Goal: Information Seeking & Learning: Learn about a topic

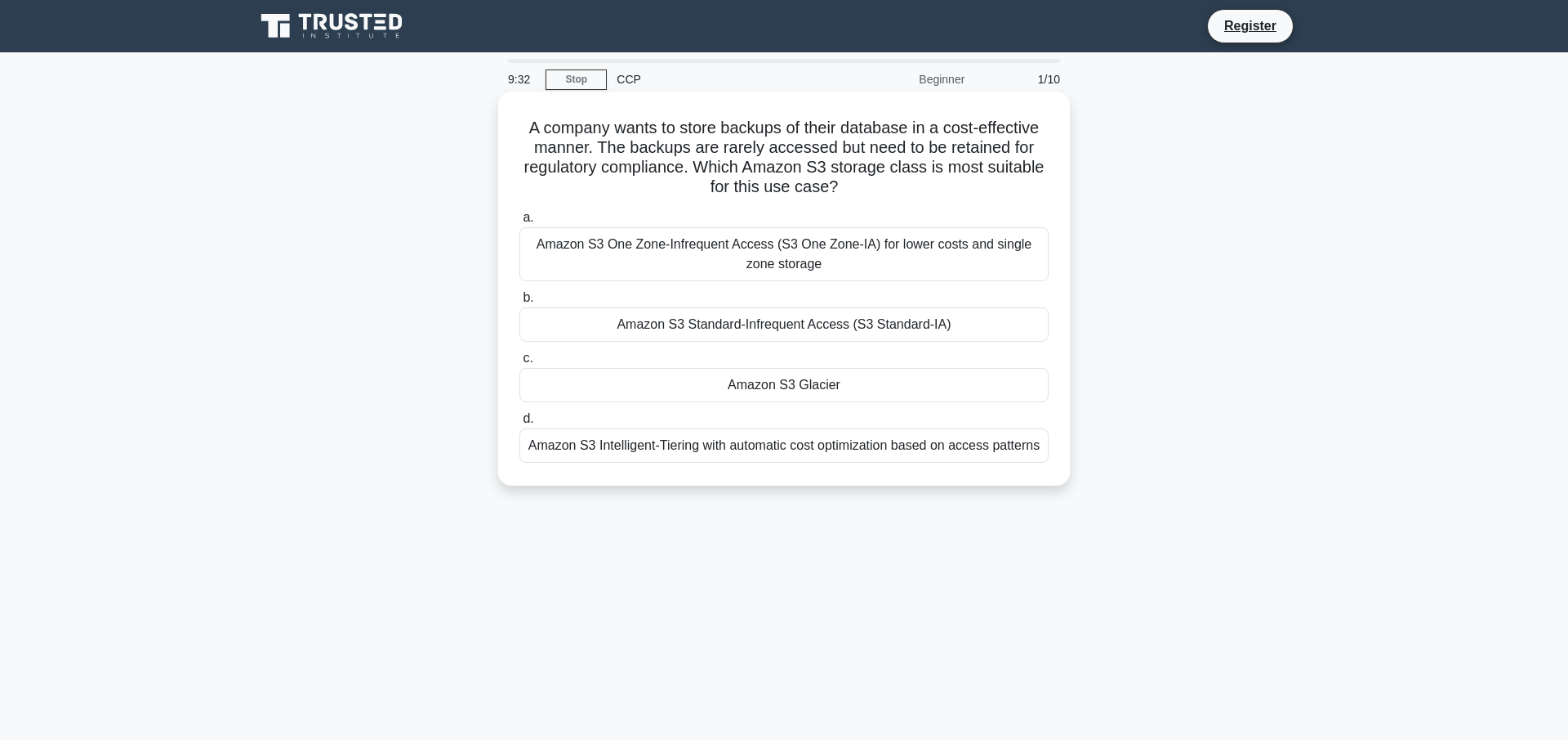
click at [717, 457] on div "Amazon S3 Intelligent-Tiering with automatic cost optimization based on access …" at bounding box center [784, 445] width 529 height 35
click at [520, 424] on input "d. Amazon S3 Intelligent-Tiering with automatic cost optimization based on acce…" at bounding box center [520, 418] width 0 height 10
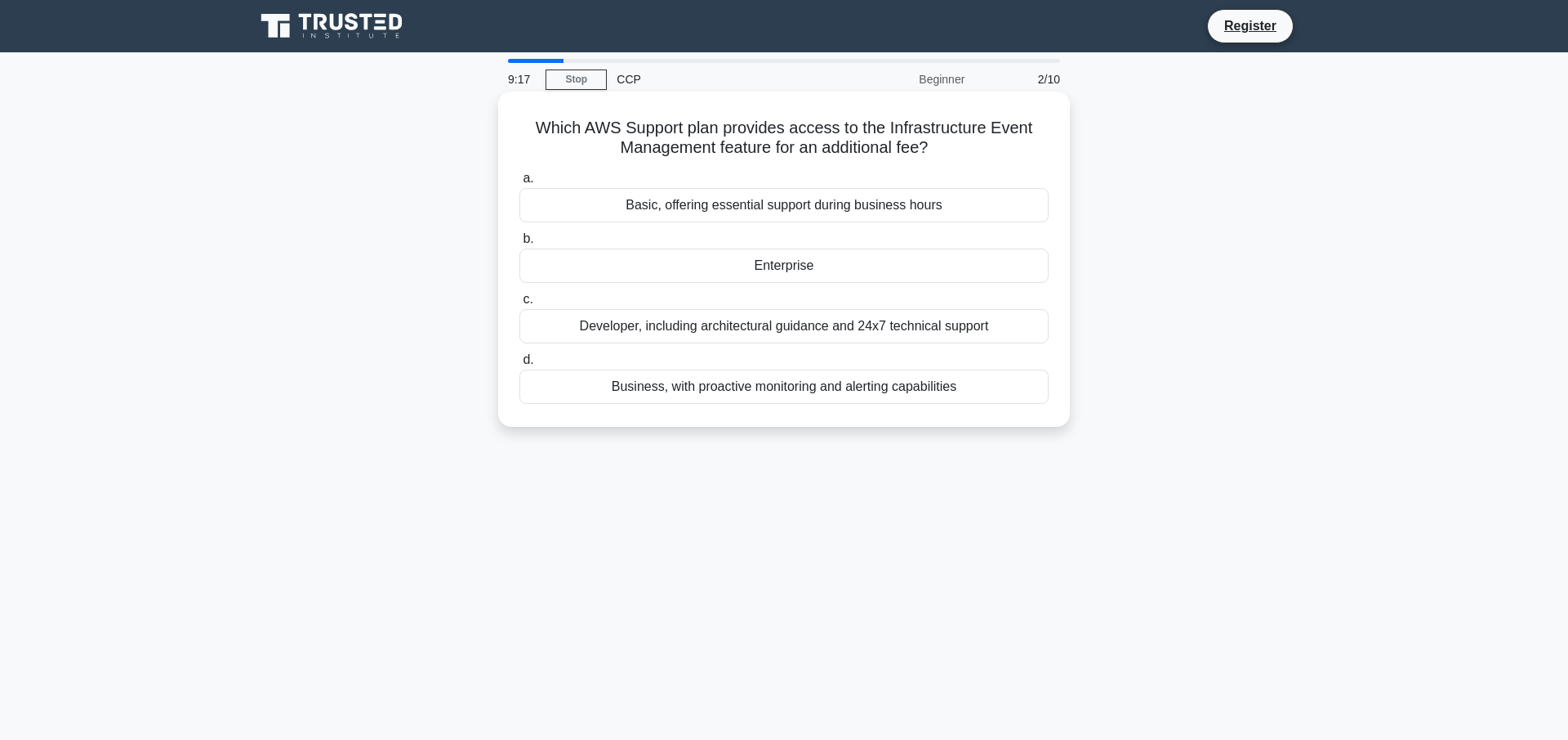
click at [737, 264] on div "Enterprise" at bounding box center [784, 265] width 529 height 35
click at [520, 244] on input "b. Enterprise" at bounding box center [520, 238] width 0 height 10
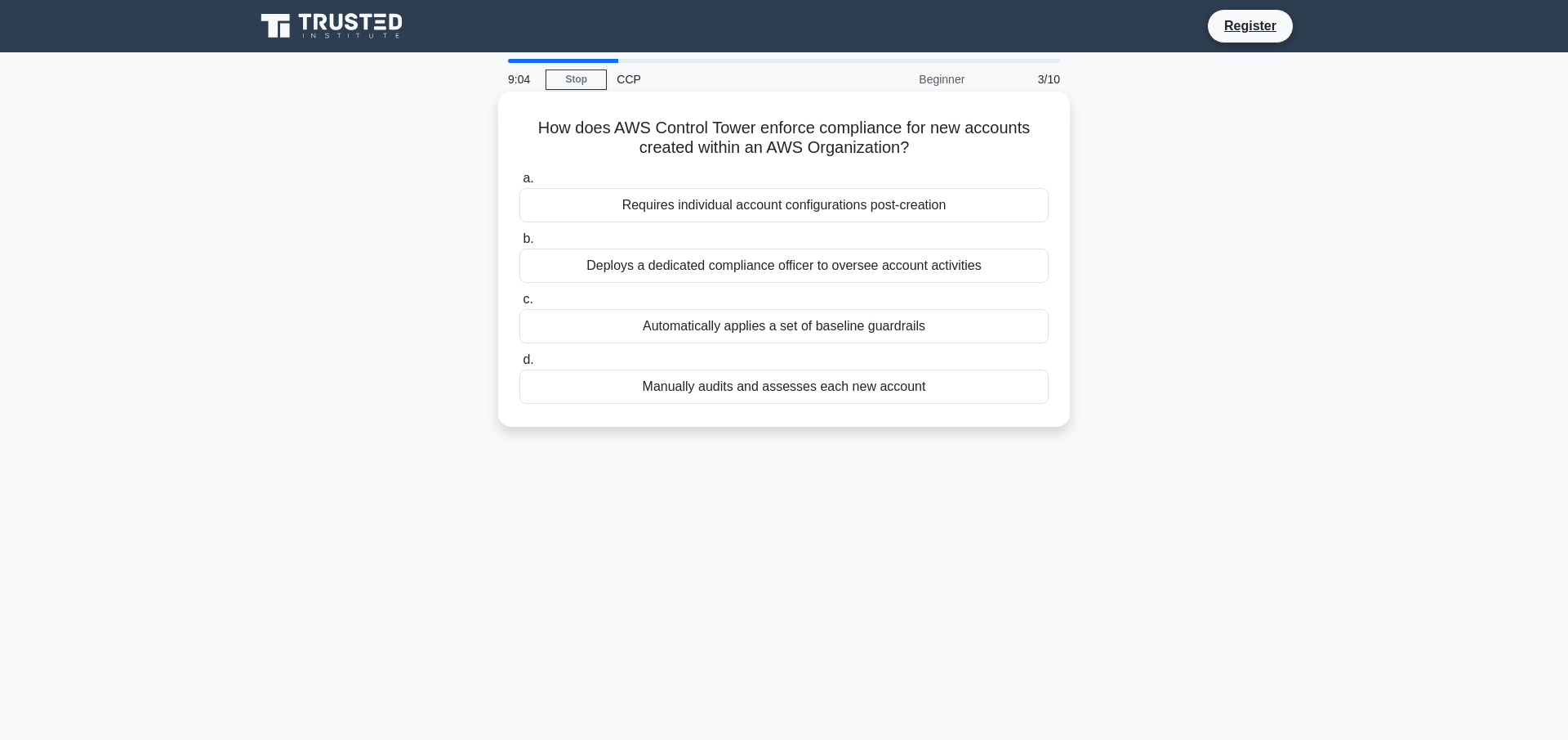
click at [742, 328] on div "Automatically applies a set of baseline guardrails" at bounding box center [784, 326] width 529 height 35
click at [520, 305] on input "c. Automatically applies a set of baseline guardrails" at bounding box center [520, 299] width 0 height 10
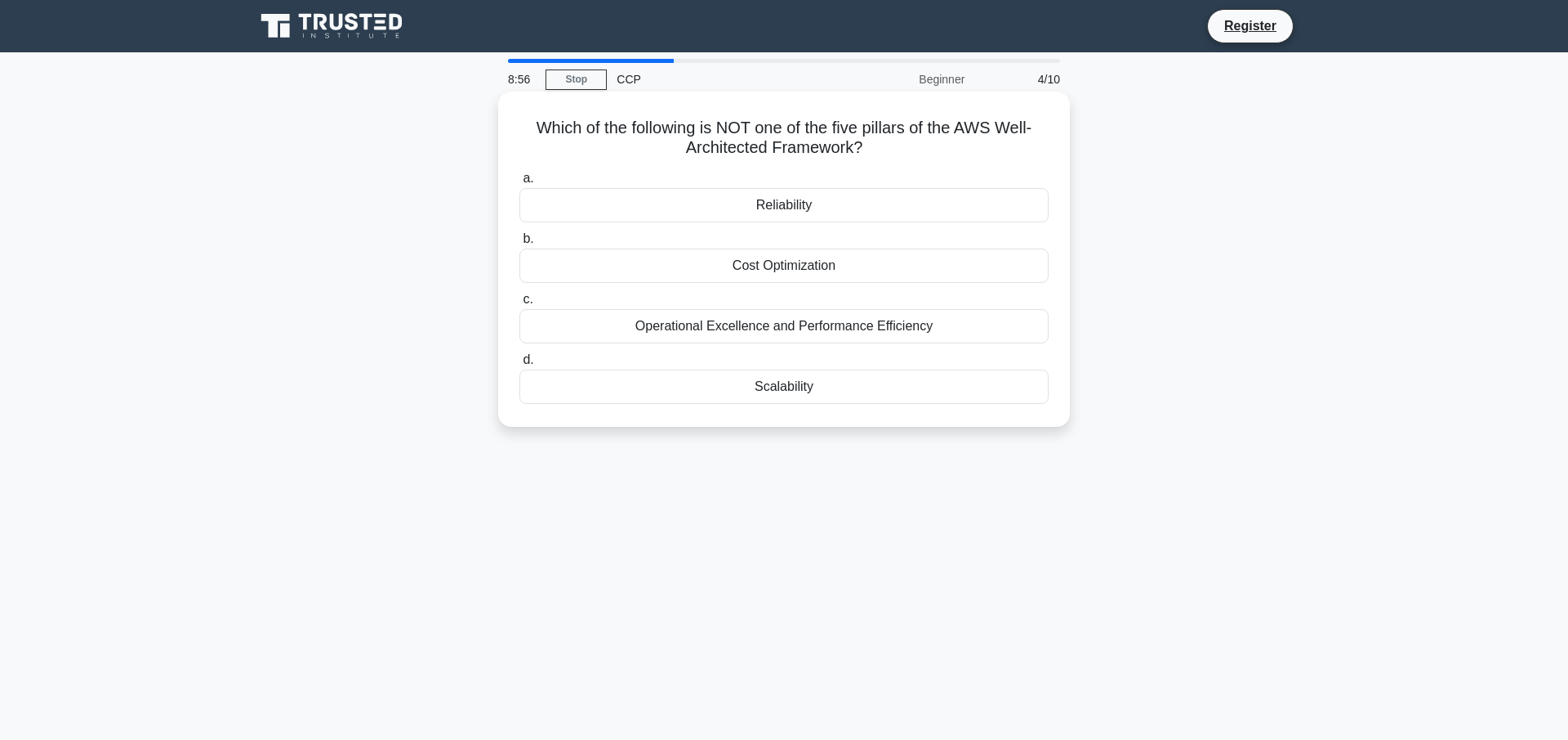
click at [995, 398] on div "Scalability" at bounding box center [784, 386] width 529 height 35
click at [520, 365] on input "d. Scalability" at bounding box center [520, 359] width 0 height 10
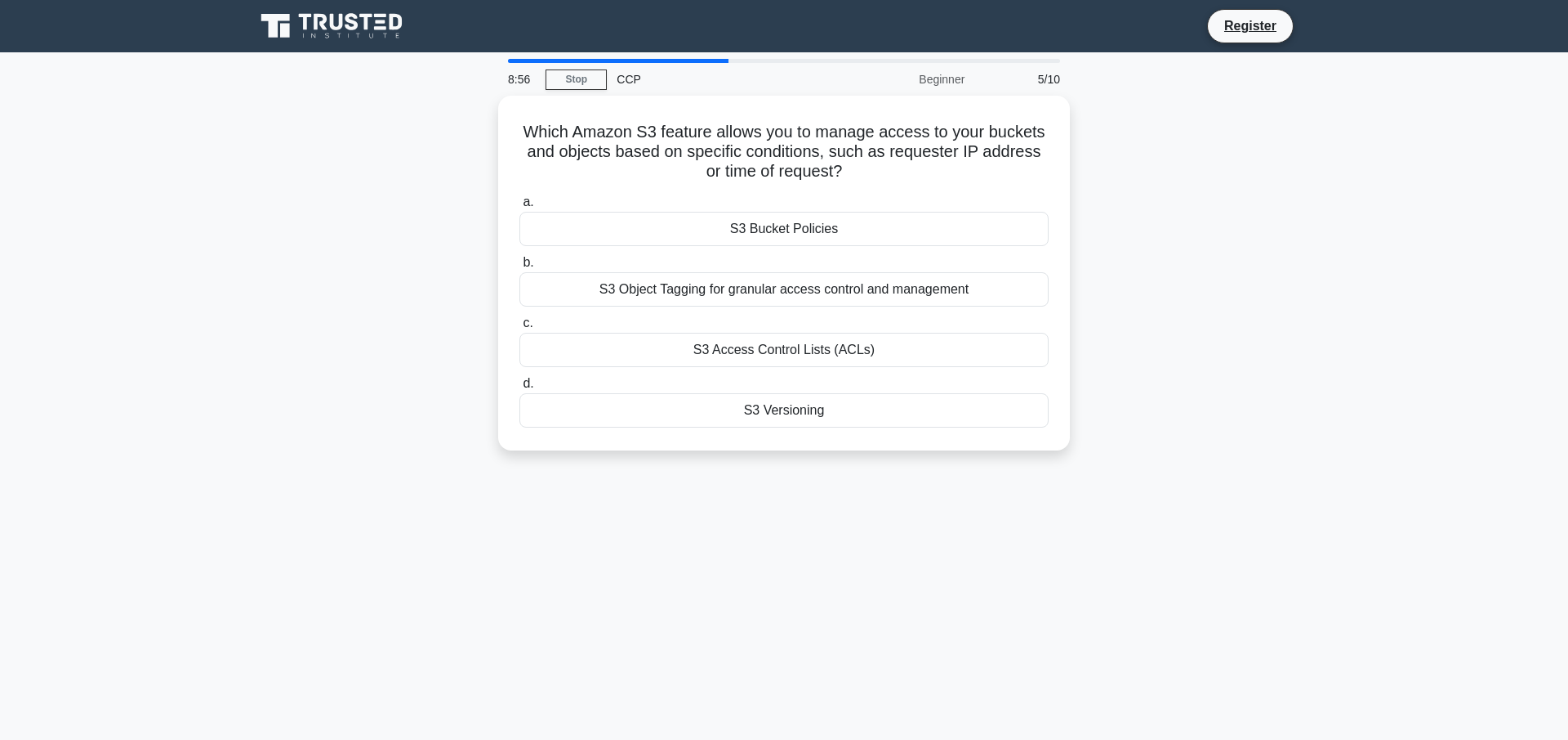
click at [1330, 163] on main "8:56 Stop CCP Beginner 5/10 Which Amazon S3 feature allows you to manage access…" at bounding box center [784, 468] width 1568 height 831
click at [986, 221] on div "S3 Bucket Policies" at bounding box center [784, 224] width 529 height 35
click at [520, 203] on input "a. S3 Bucket Policies" at bounding box center [520, 198] width 0 height 10
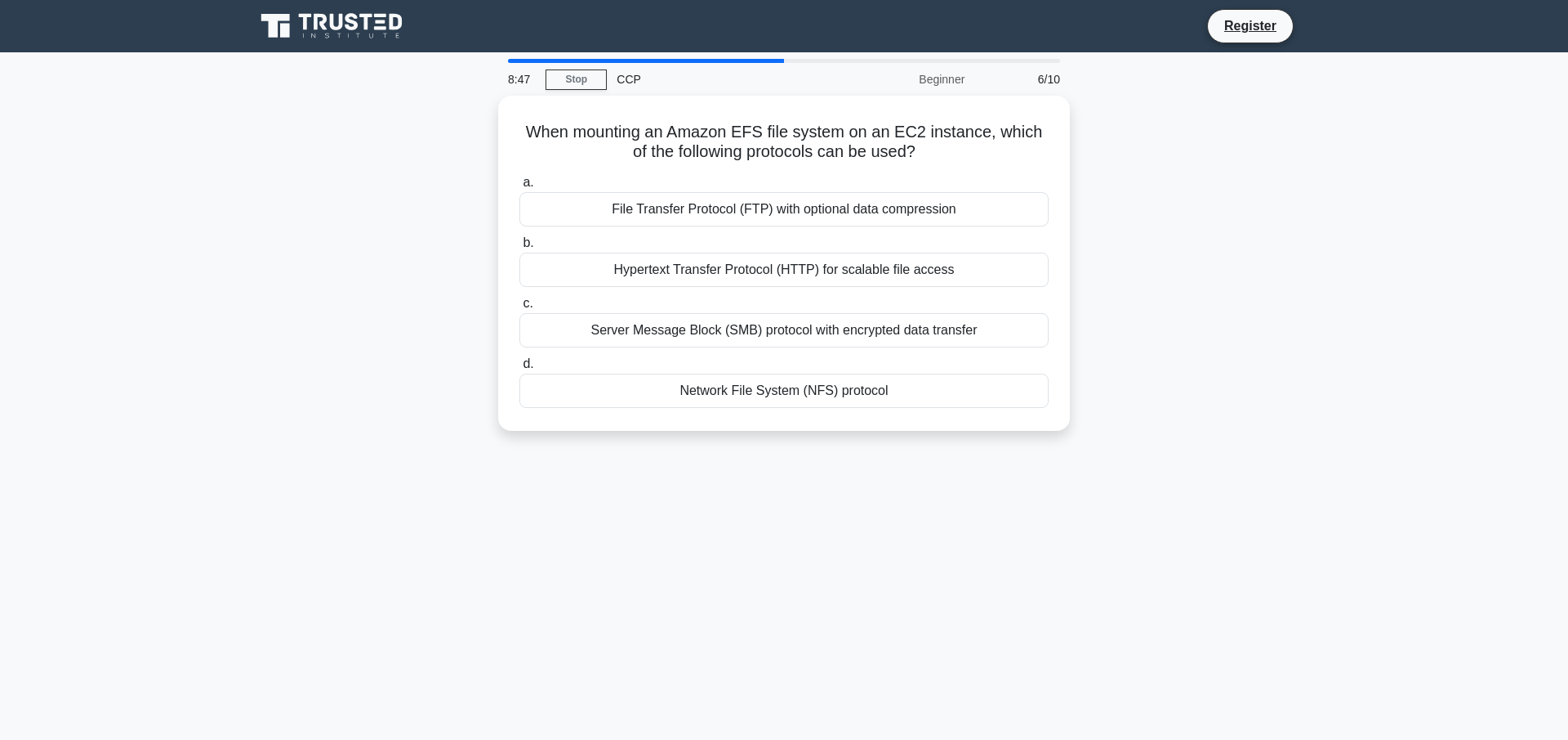
click at [1174, 160] on div "When mounting an Amazon EFS file system on an EC2 instance, which of the follow…" at bounding box center [784, 272] width 1078 height 355
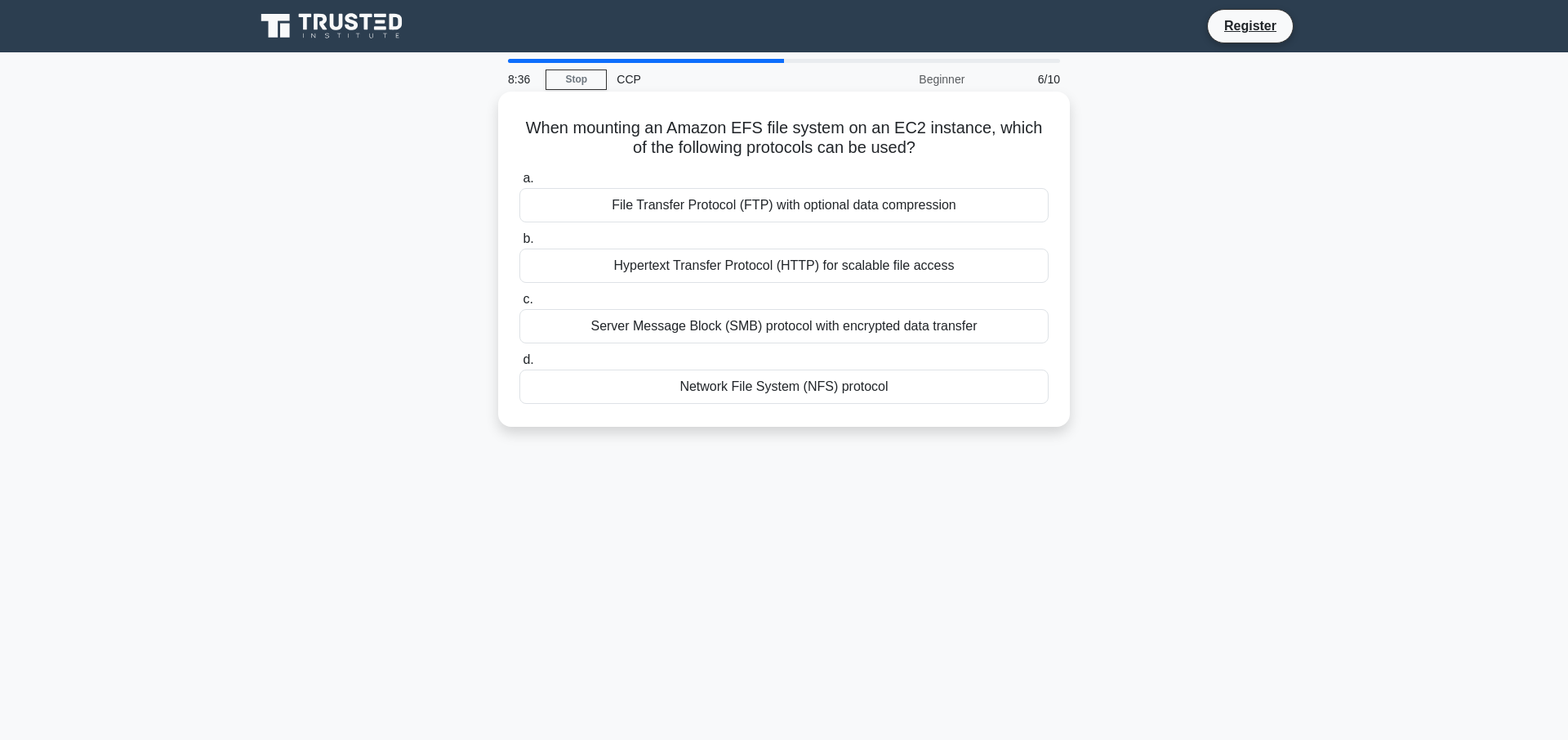
click at [901, 269] on div "Hypertext Transfer Protocol (HTTP) for scalable file access" at bounding box center [784, 265] width 529 height 35
click at [520, 244] on input "b. Hypertext Transfer Protocol (HTTP) for scalable file access" at bounding box center [520, 238] width 0 height 10
click at [650, 133] on h5 "Which of the following is NOT a feature provided by Amazon Comprehend? .spinner…" at bounding box center [784, 138] width 533 height 41
click at [923, 322] on div "Classifying documents into predefined categories or topics" at bounding box center [784, 326] width 529 height 35
click at [520, 305] on input "c. Classifying documents into predefined categories or topics" at bounding box center [520, 299] width 0 height 10
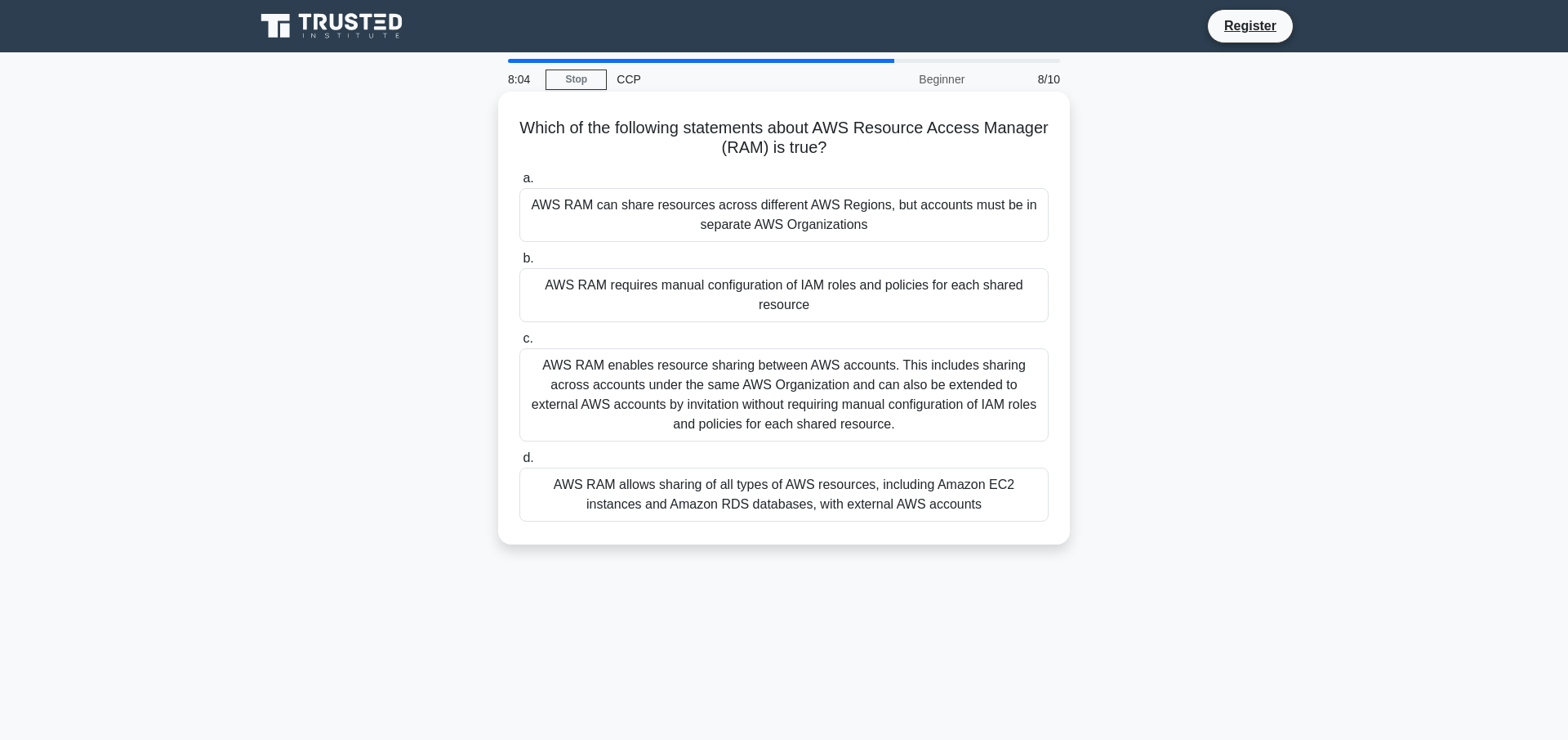
click at [709, 128] on h5 "Which of the following statements about AWS Resource Access Manager (RAM) is tr…" at bounding box center [784, 138] width 533 height 41
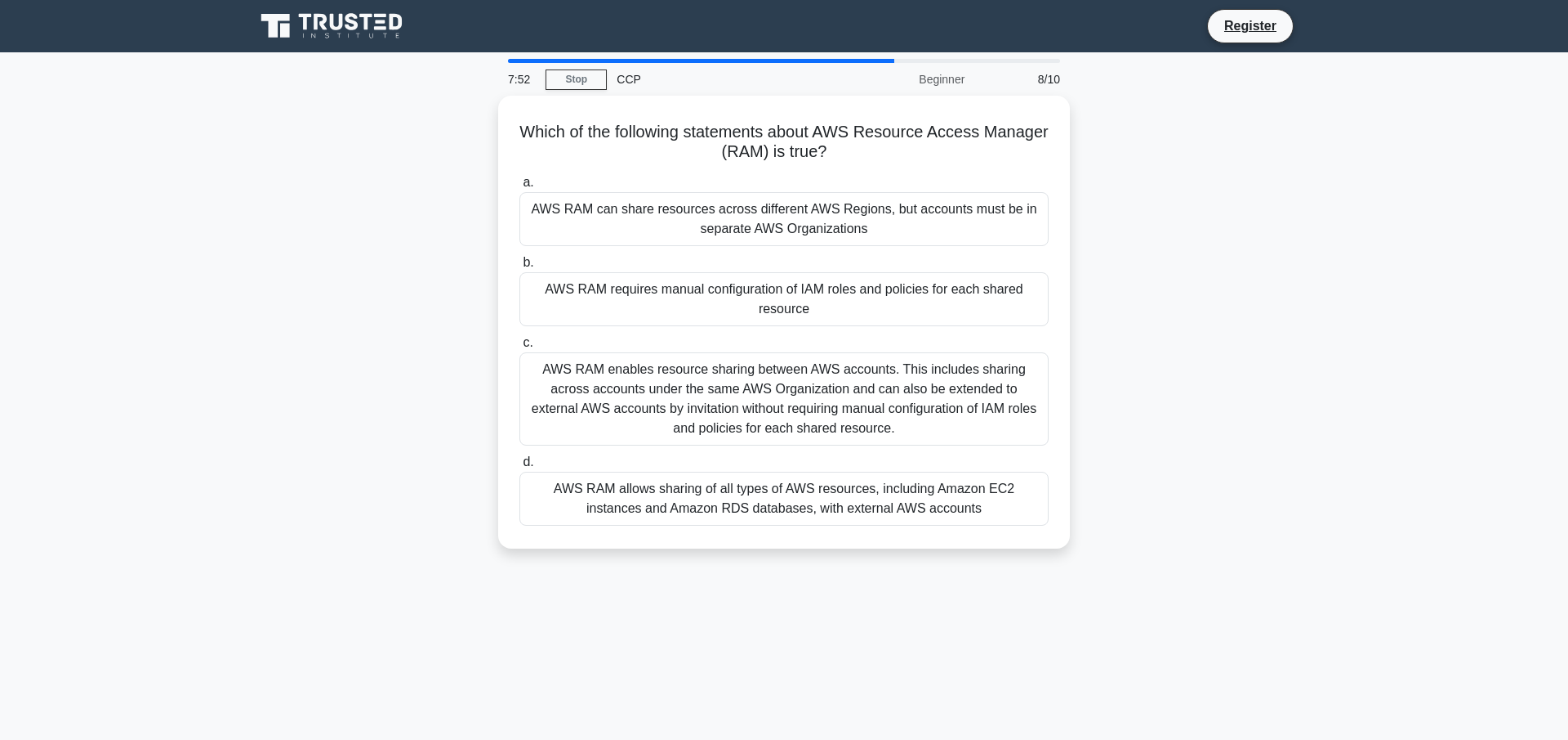
drag, startPoint x: 784, startPoint y: 392, endPoint x: 1231, endPoint y: 358, distance: 448.3
drag, startPoint x: 844, startPoint y: 227, endPoint x: 1232, endPoint y: 201, distance: 388.9
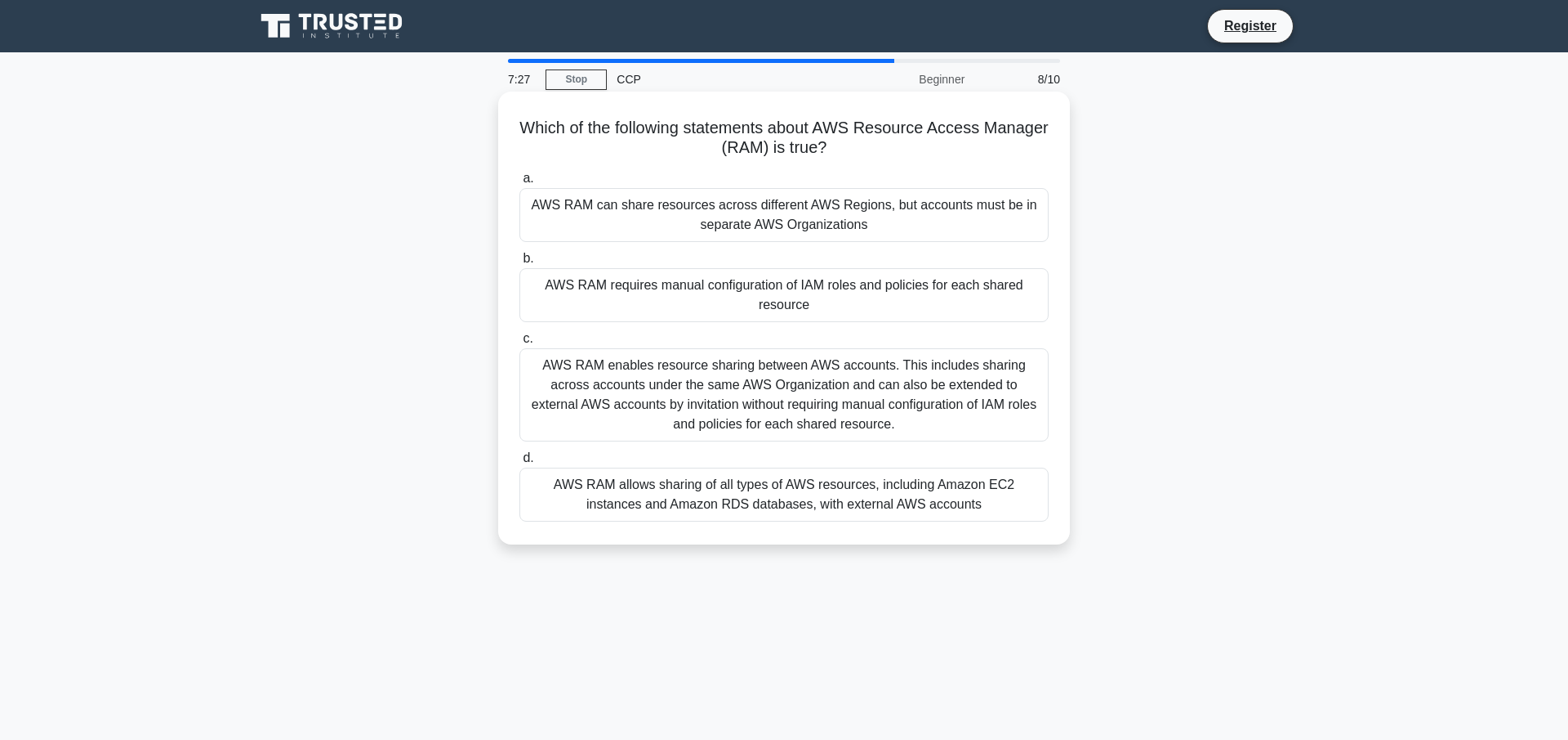
click at [815, 420] on div "AWS RAM enables resource sharing between AWS accounts. This includes sharing ac…" at bounding box center [784, 395] width 529 height 93
click at [520, 344] on input "c. AWS RAM enables resource sharing between AWS accounts. This includes sharing…" at bounding box center [520, 338] width 0 height 10
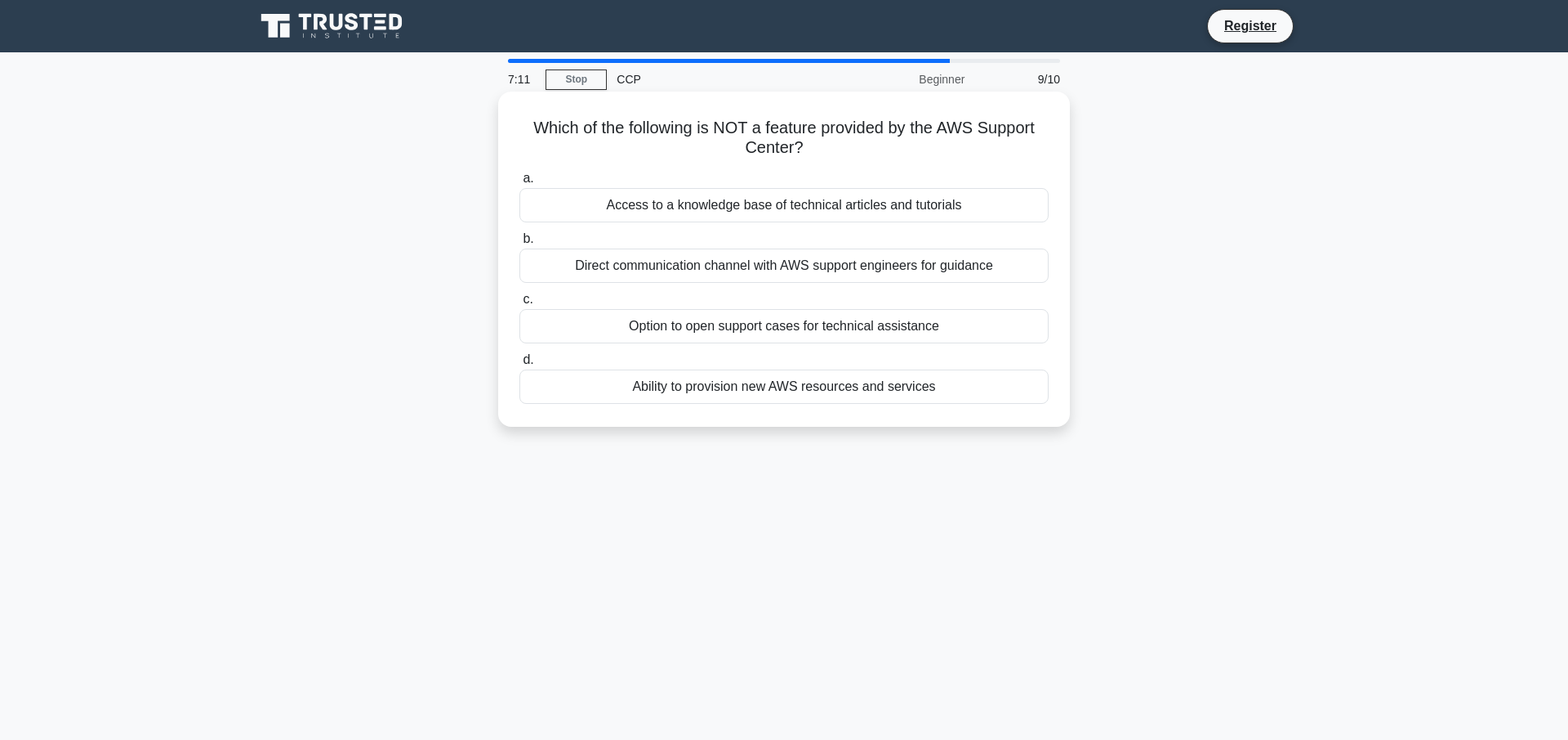
click at [779, 391] on div "Ability to provision new AWS resources and services" at bounding box center [784, 386] width 529 height 35
click at [520, 365] on input "d. Ability to provision new AWS resources and services" at bounding box center [520, 359] width 0 height 10
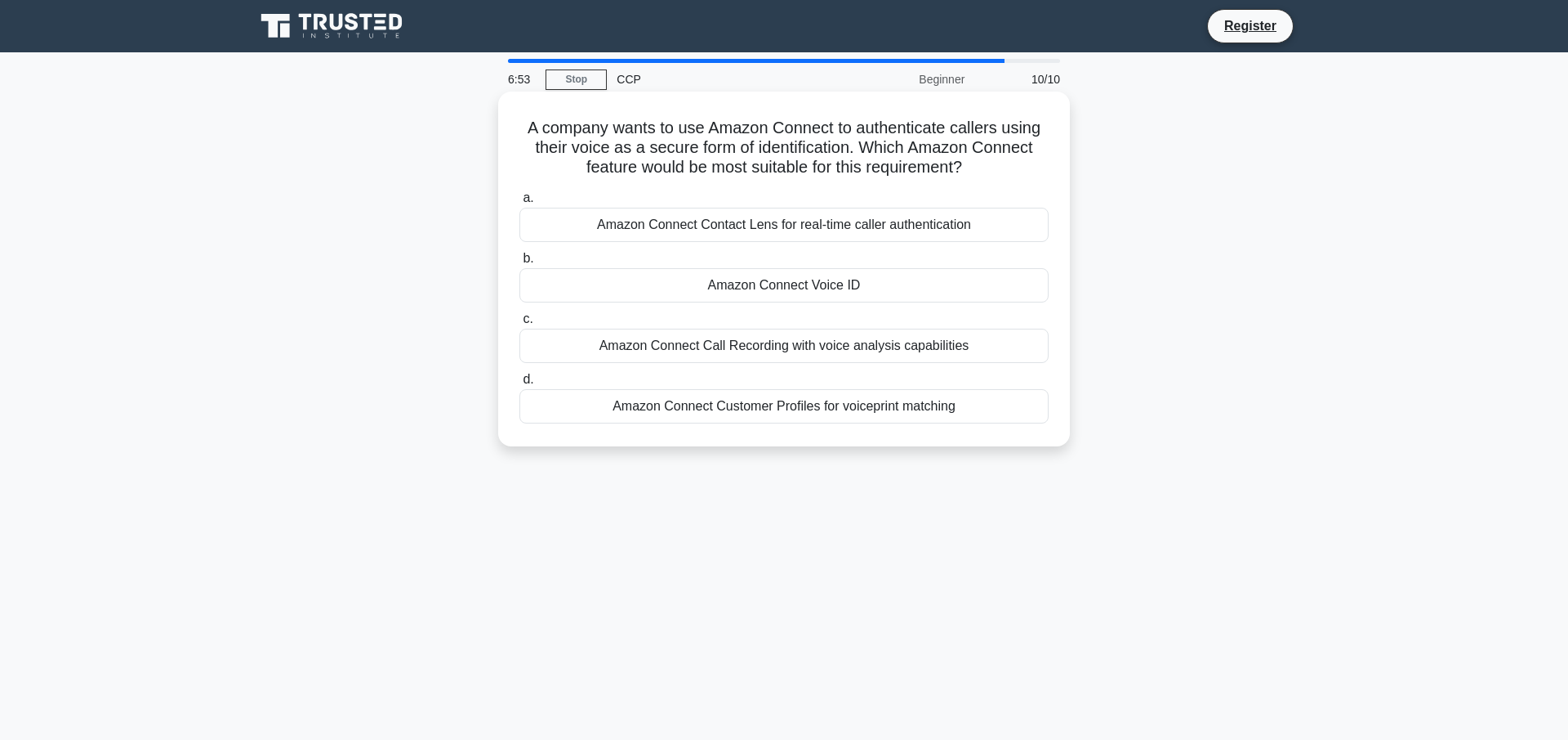
click at [791, 286] on div "Amazon Connect Voice ID" at bounding box center [784, 285] width 529 height 35
click at [520, 264] on input "b. Amazon Connect Voice ID" at bounding box center [520, 258] width 0 height 10
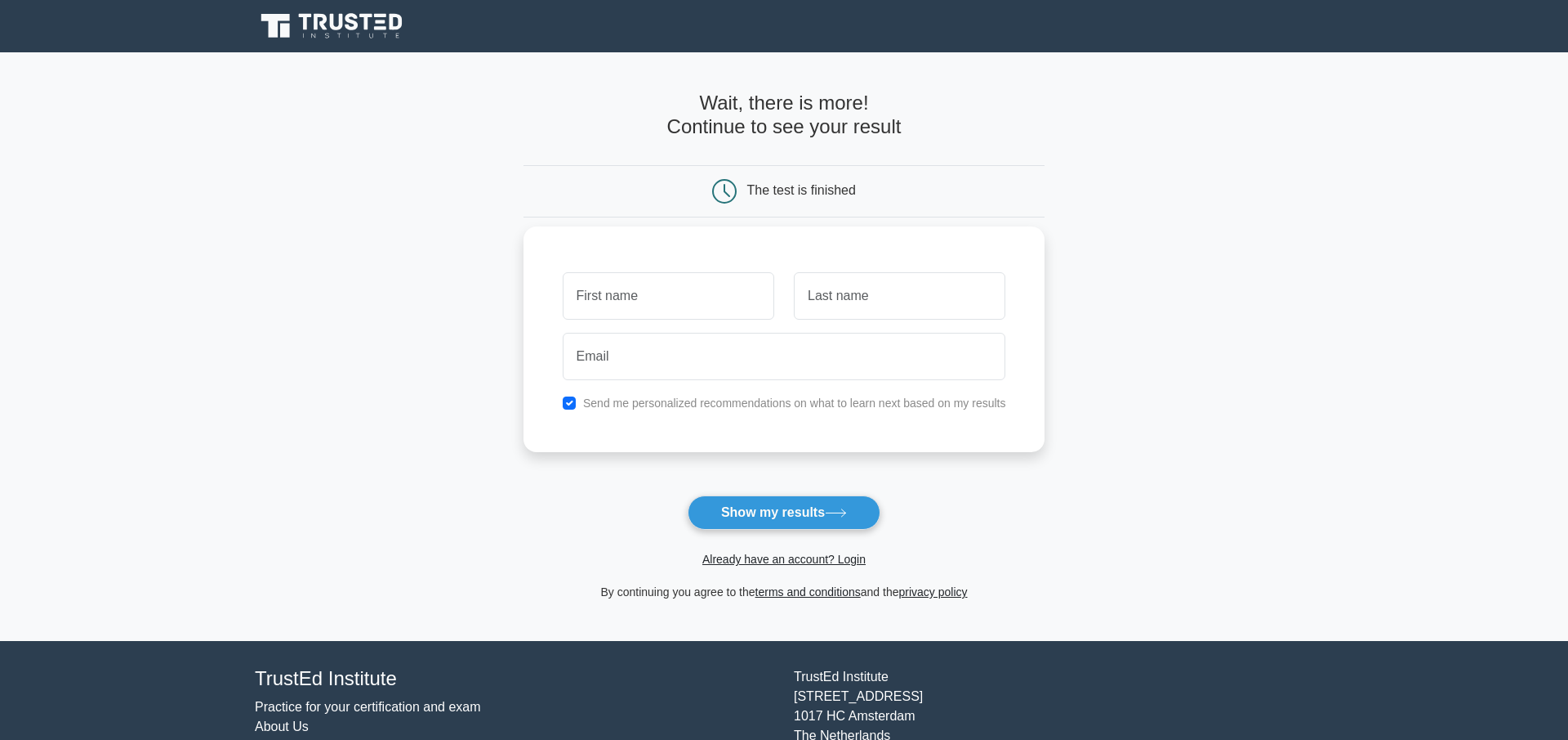
click at [676, 314] on input "text" at bounding box center [668, 296] width 212 height 48
type input "[PERSON_NAME]"
type input "Bellamkonda"
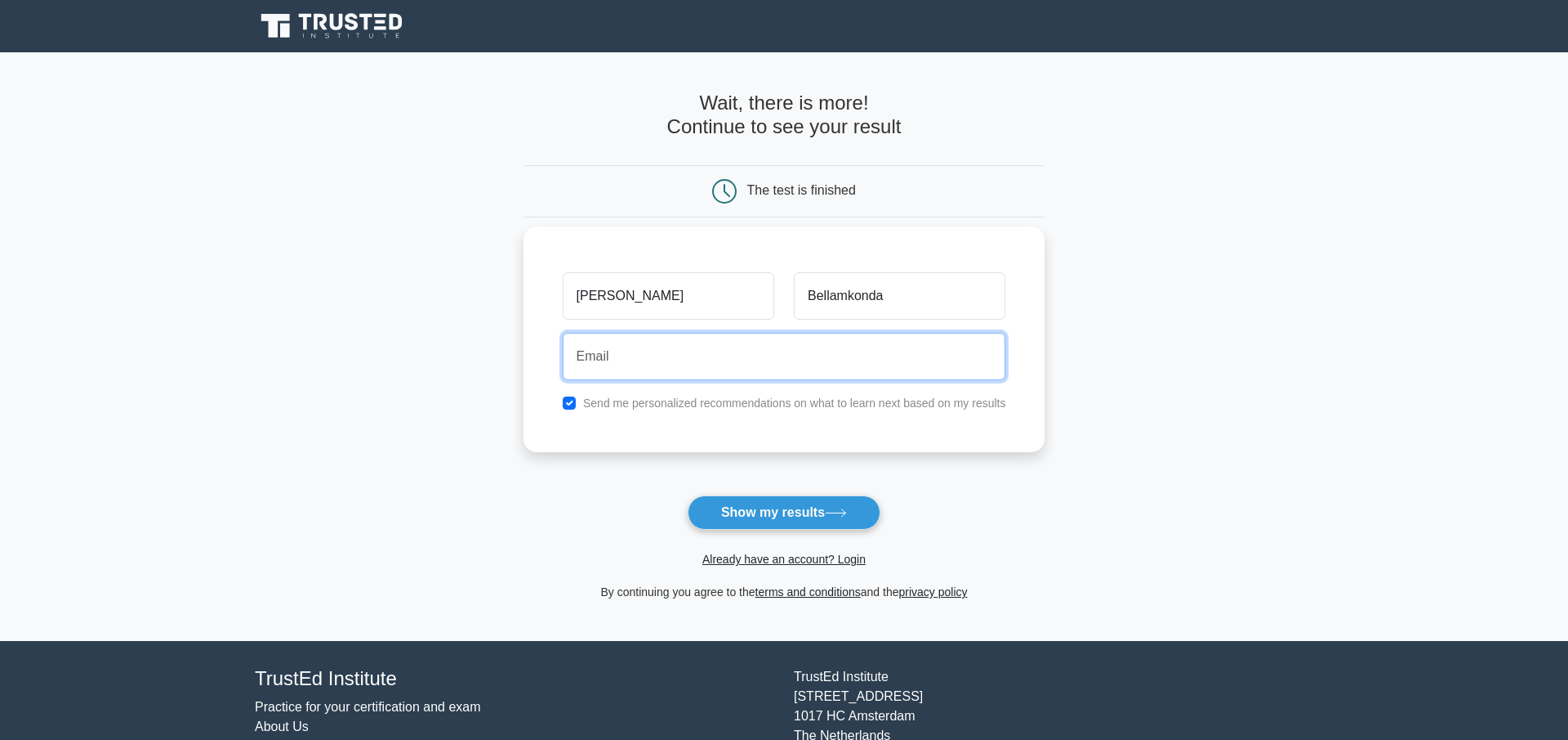
type input "[EMAIL_ADDRESS][US_STATE][DOMAIN_NAME]"
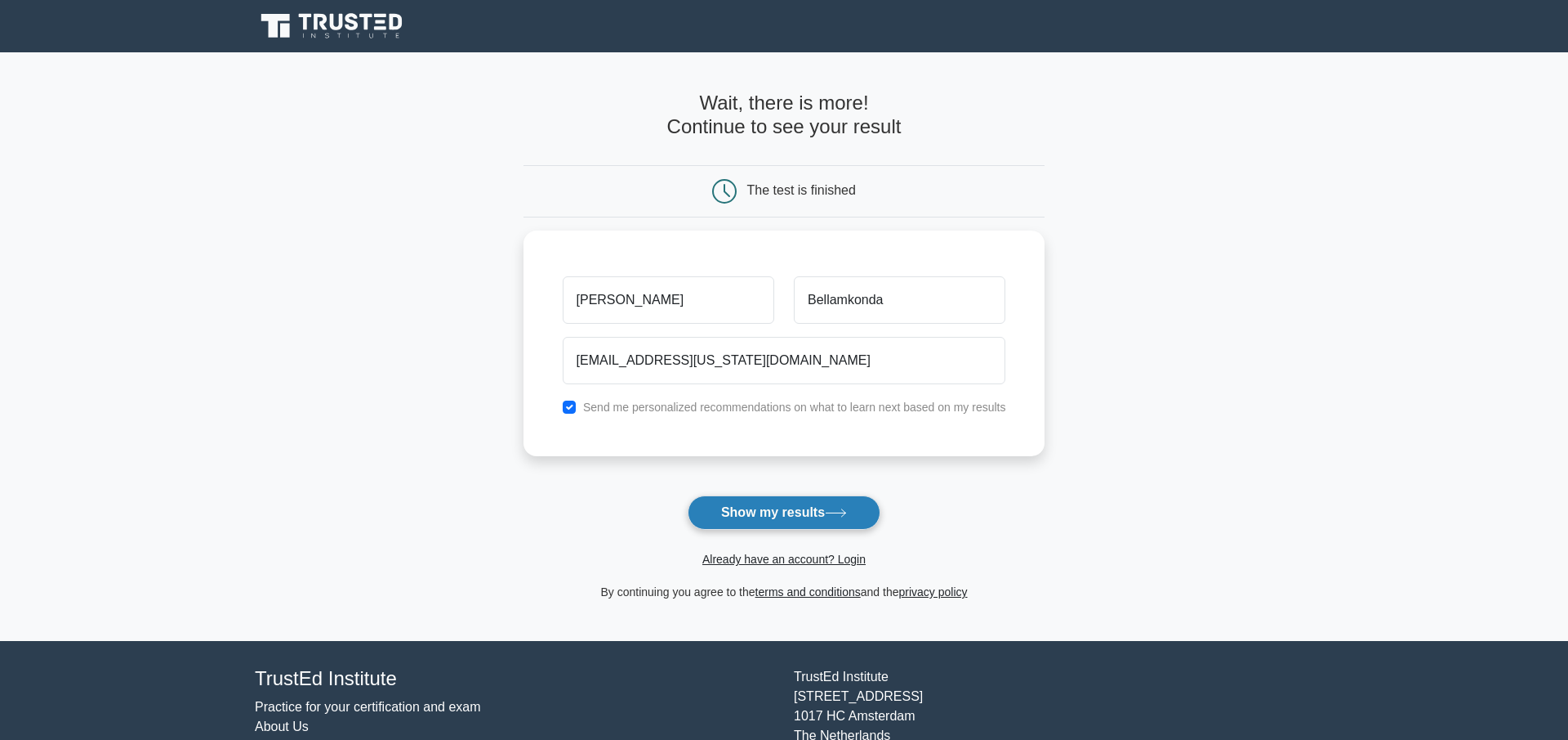
click at [756, 509] on button "Show my results" at bounding box center [784, 512] width 193 height 35
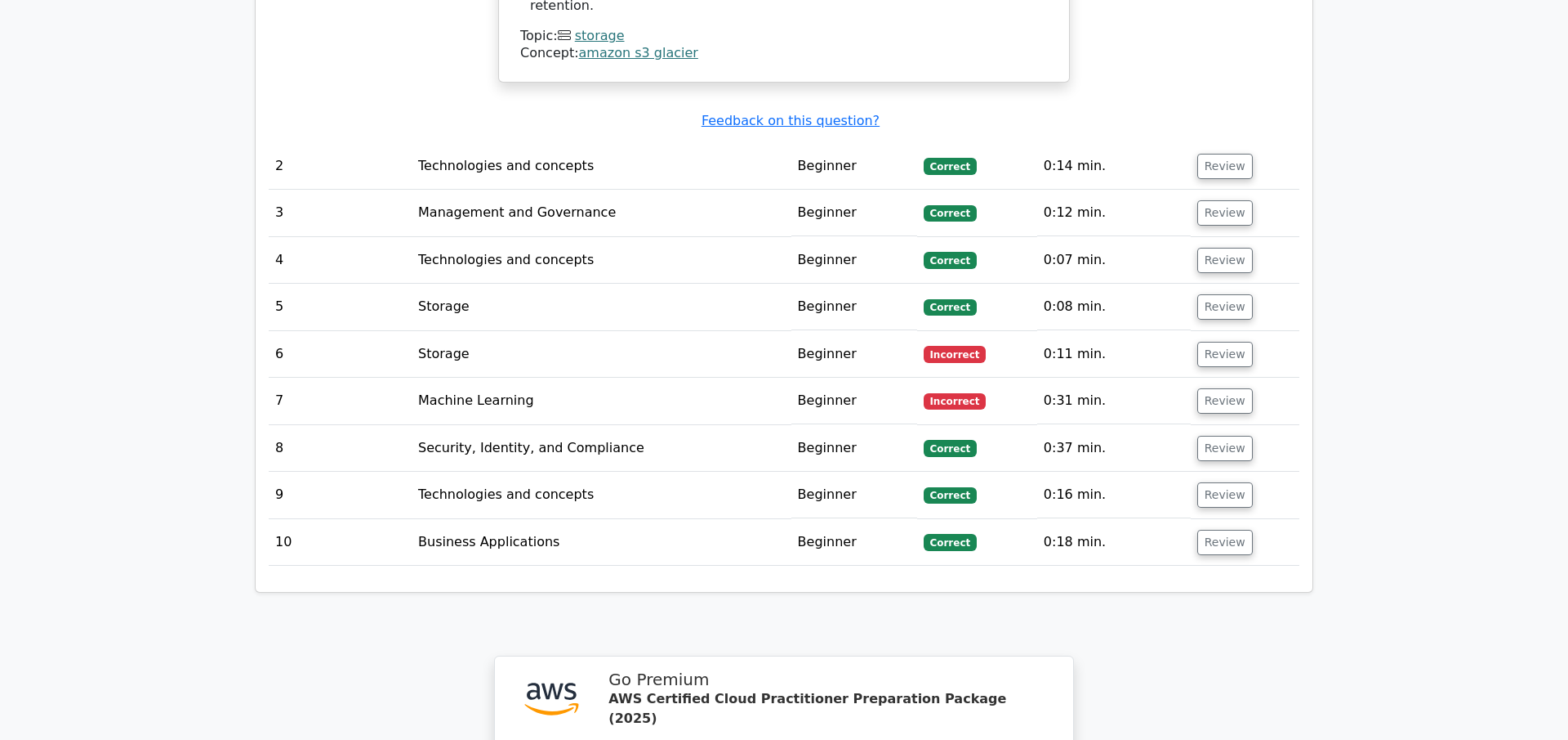
scroll to position [1834, 0]
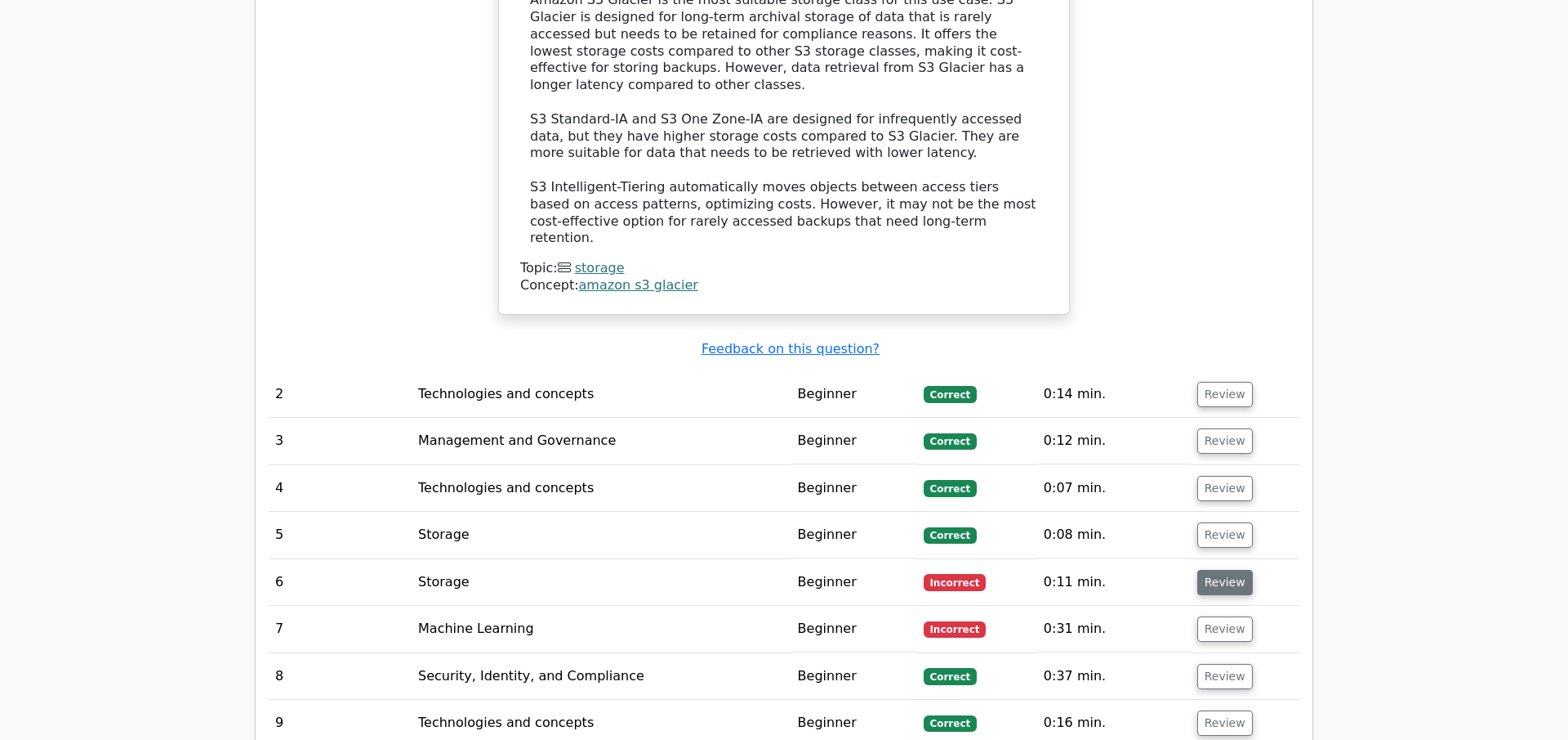
click at [1212, 569] on button "Review" at bounding box center [1226, 581] width 56 height 25
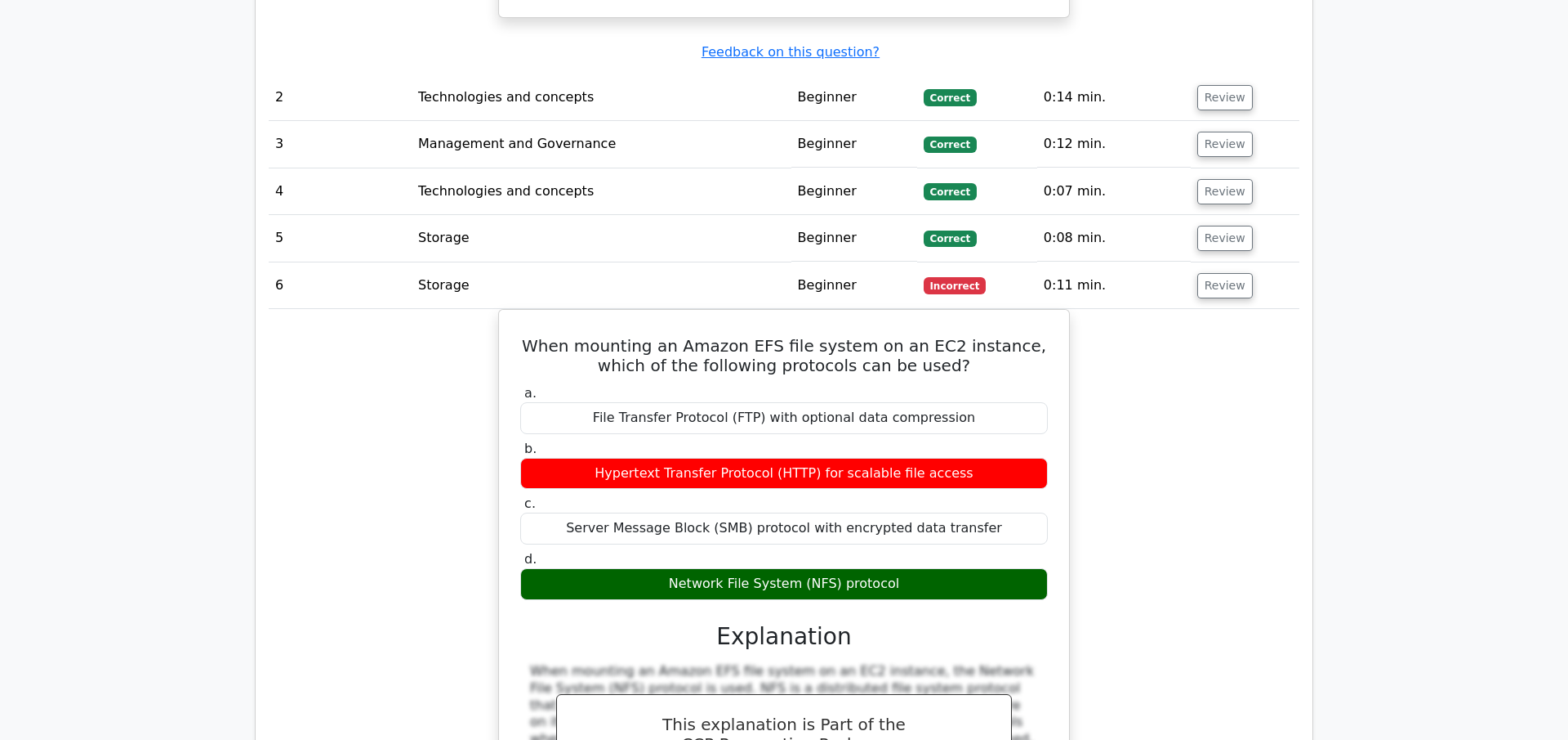
scroll to position [2049, 0]
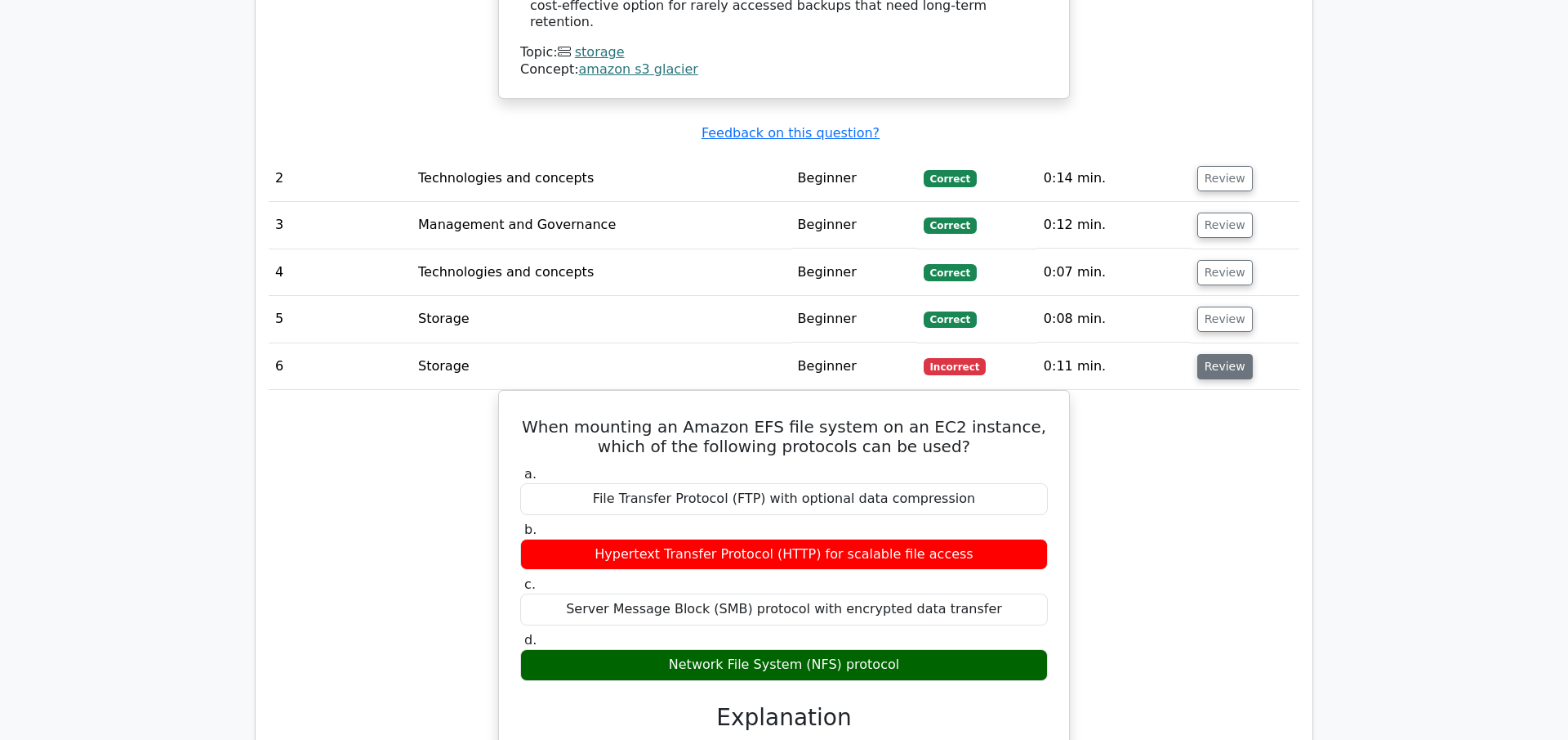
drag, startPoint x: 1219, startPoint y: 306, endPoint x: 1211, endPoint y: 314, distance: 11.3
click at [1219, 354] on button "Review" at bounding box center [1226, 366] width 56 height 25
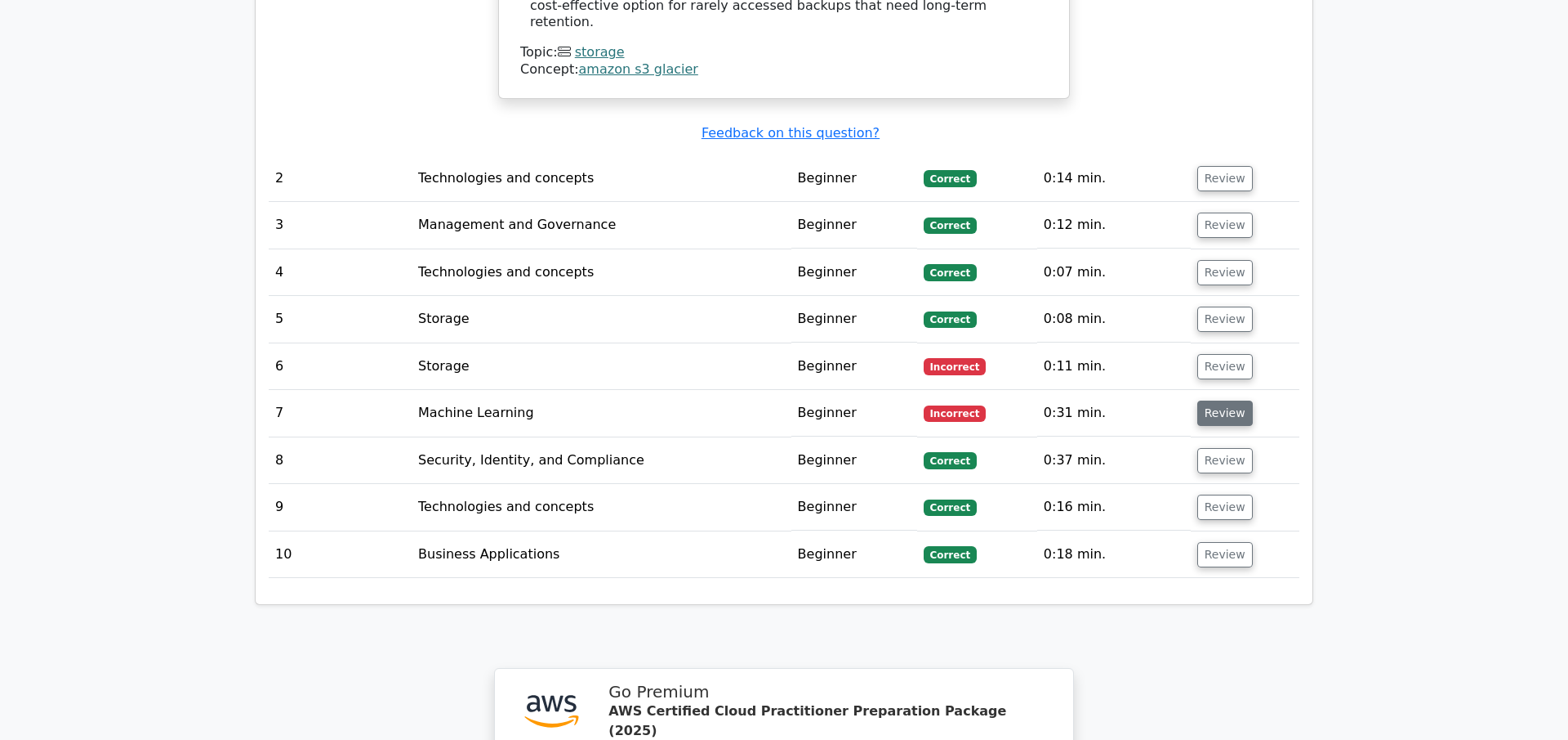
click at [1206, 400] on button "Review" at bounding box center [1226, 412] width 56 height 25
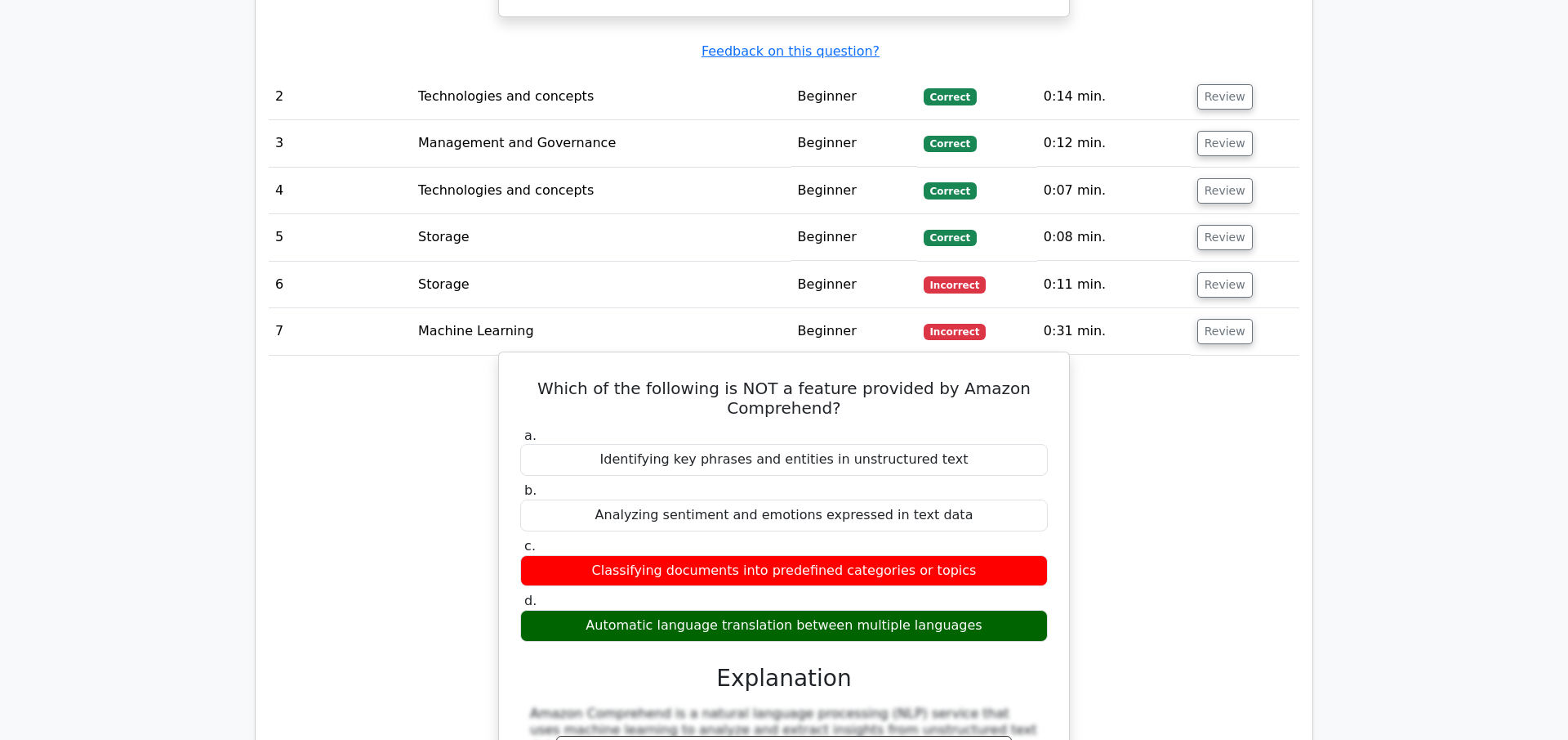
scroll to position [2265, 0]
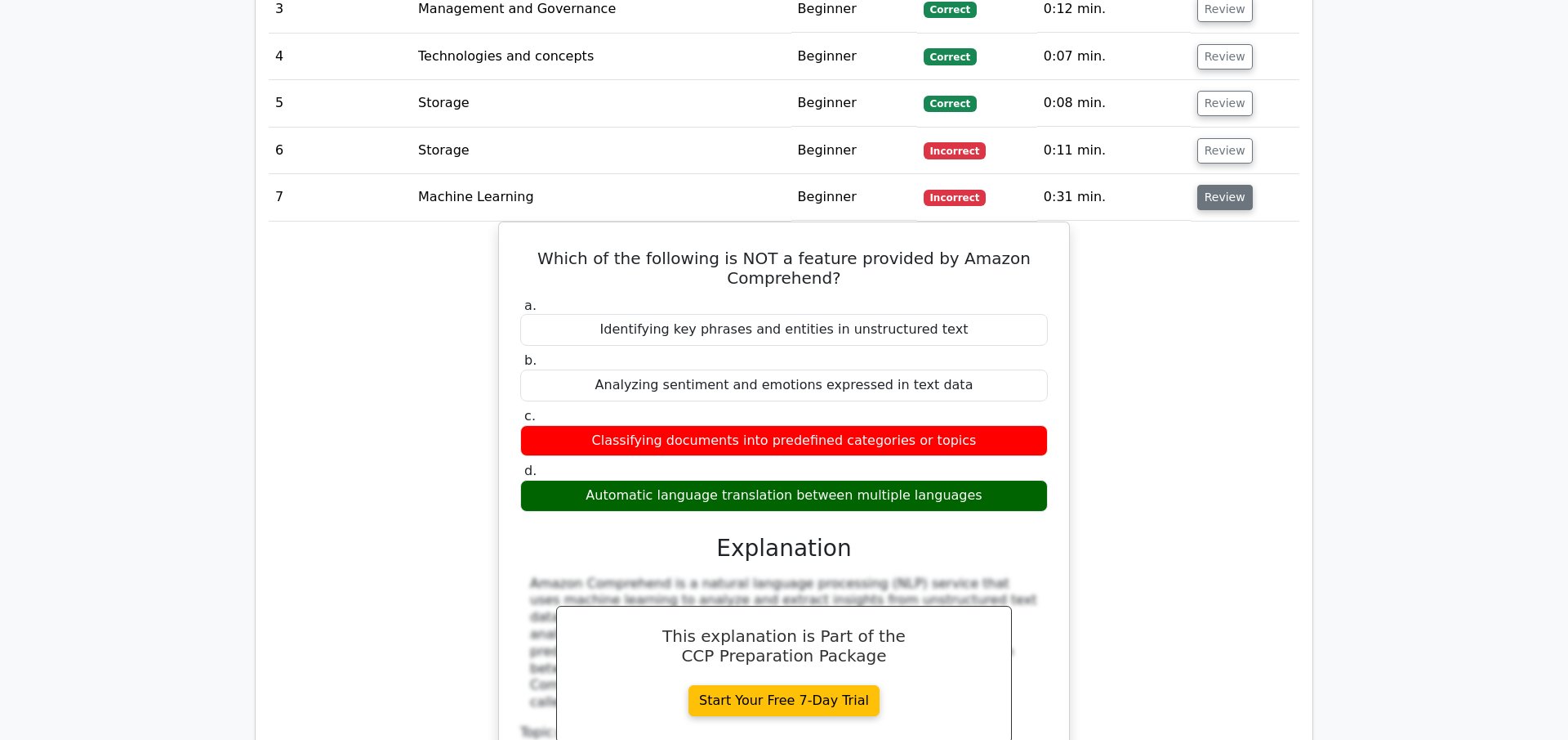
click at [1231, 185] on button "Review" at bounding box center [1226, 197] width 56 height 25
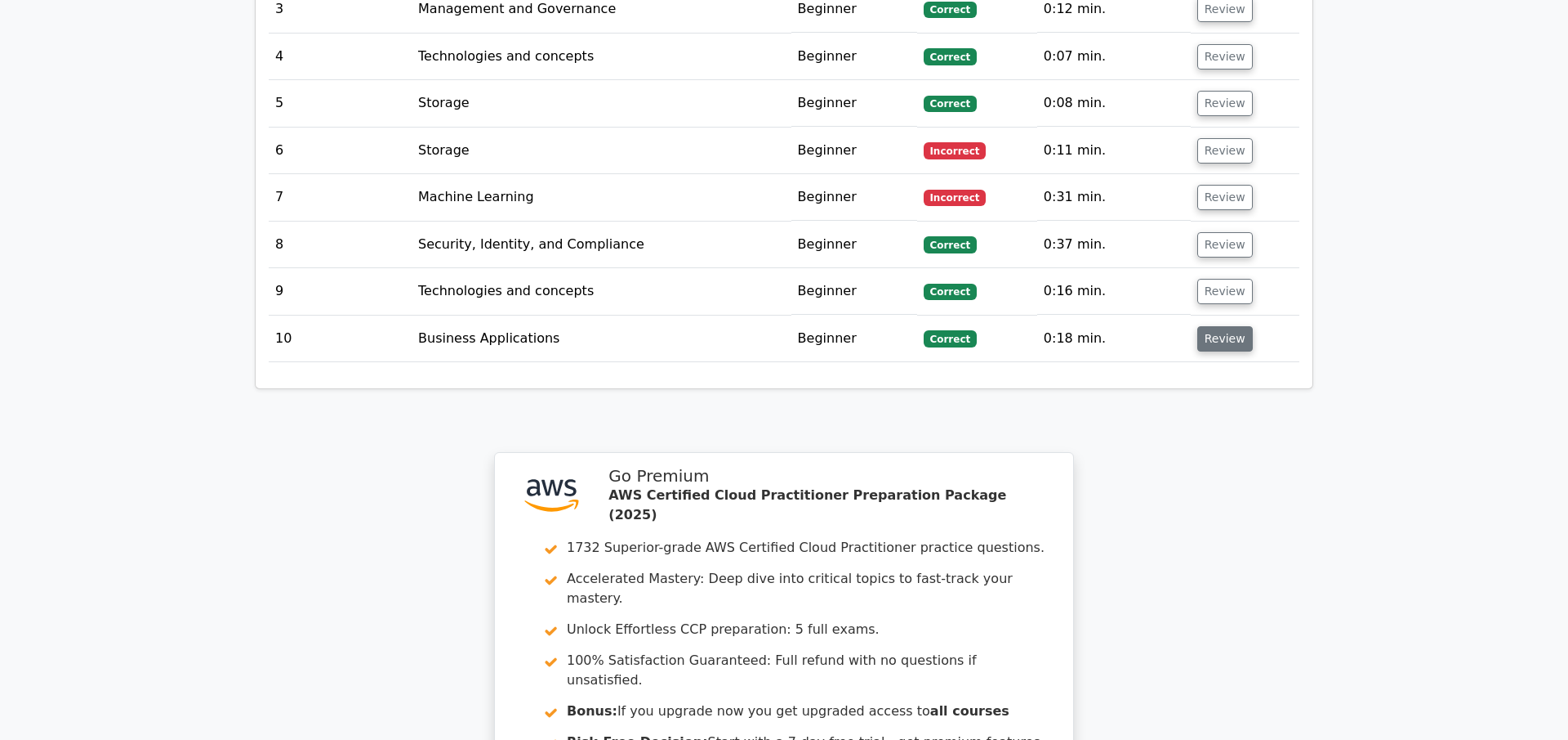
click at [1220, 326] on button "Review" at bounding box center [1226, 338] width 56 height 25
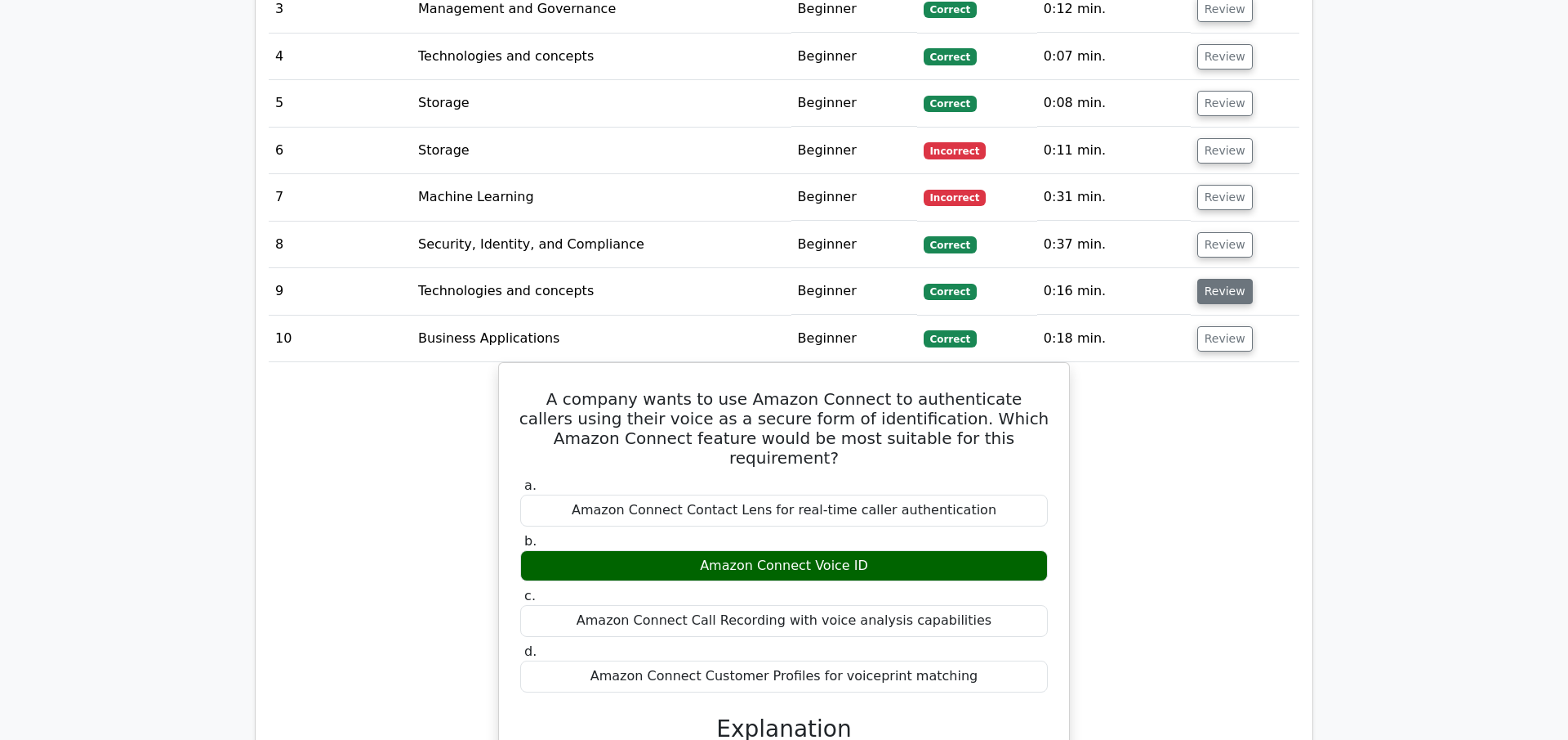
click at [1214, 279] on button "Review" at bounding box center [1226, 291] width 56 height 25
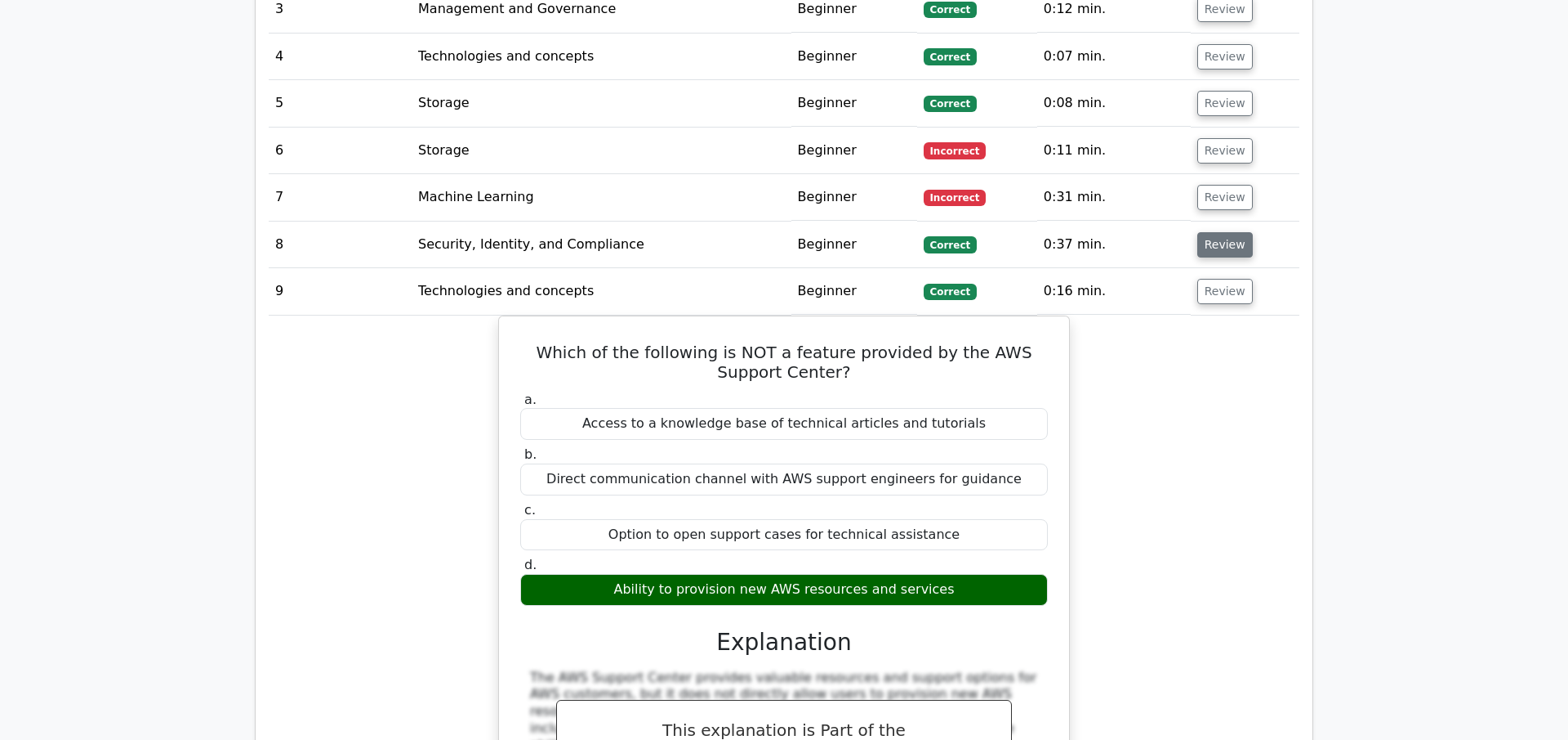
click at [1217, 232] on button "Review" at bounding box center [1226, 244] width 56 height 25
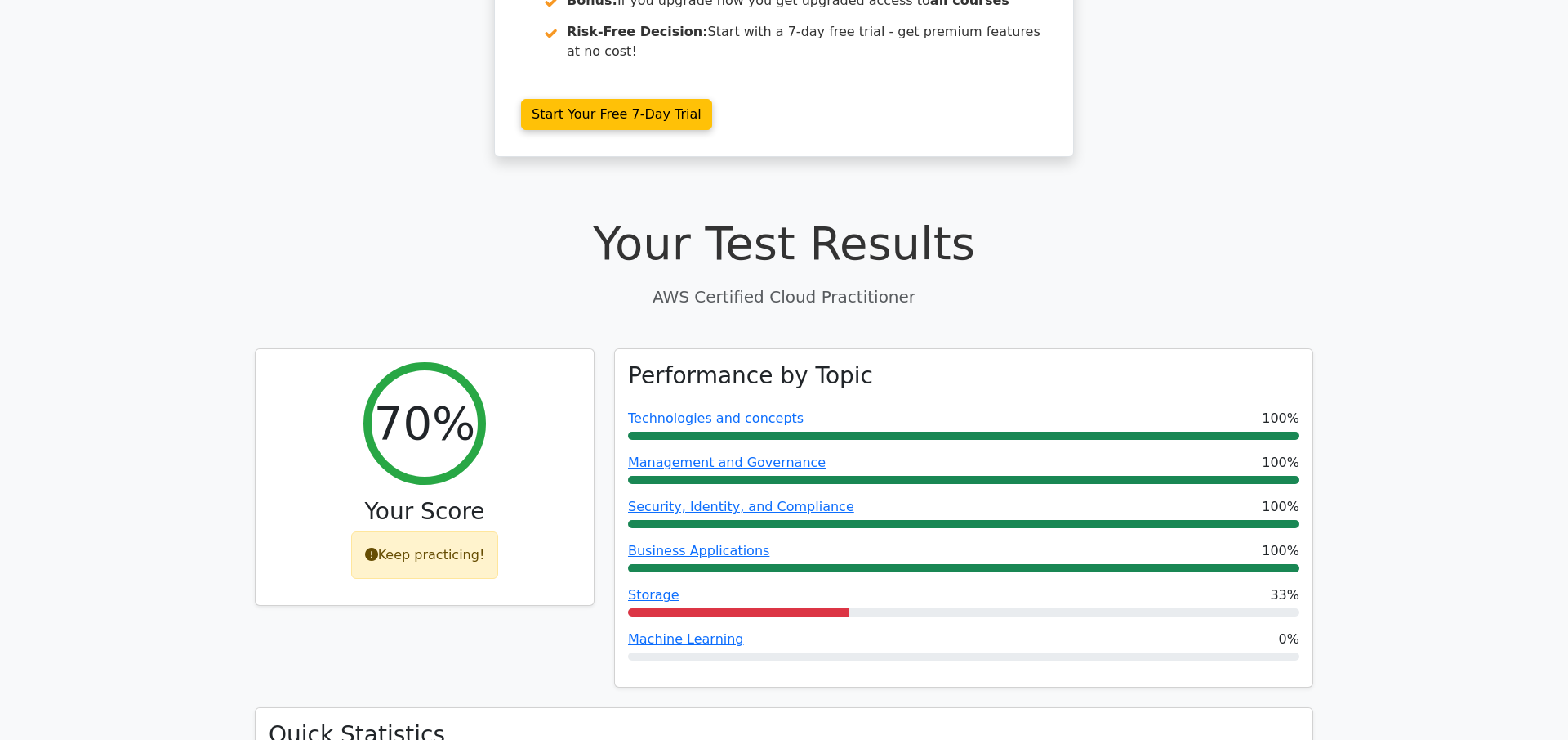
scroll to position [0, 0]
